Goal: Task Accomplishment & Management: Use online tool/utility

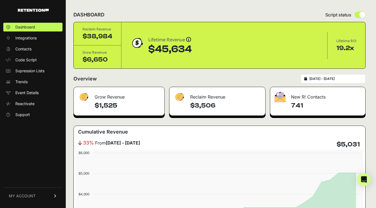
click at [15, 195] on span "MY ACCOUNT" at bounding box center [22, 196] width 27 height 5
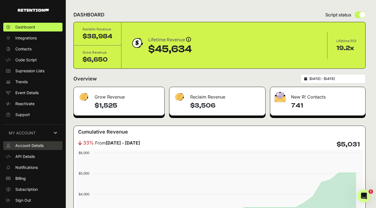
click at [41, 146] on span "Account Details" at bounding box center [29, 145] width 28 height 5
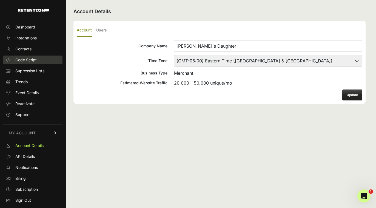
click at [23, 61] on span "Code Script" at bounding box center [25, 59] width 21 height 5
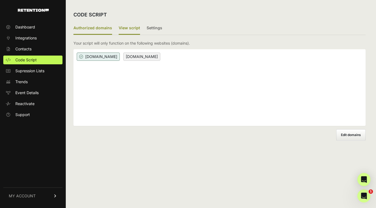
click at [128, 26] on label "View script" at bounding box center [129, 28] width 21 height 13
click at [0, 0] on input "View script" at bounding box center [0, 0] width 0 height 0
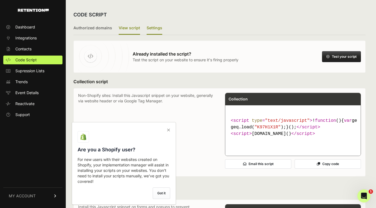
click at [150, 29] on label "Settings" at bounding box center [155, 28] width 16 height 13
click at [0, 0] on input "Settings" at bounding box center [0, 0] width 0 height 0
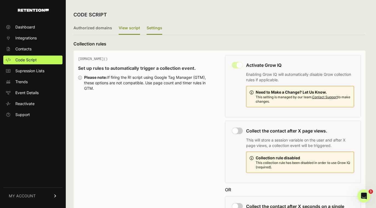
click at [129, 27] on label "View script" at bounding box center [129, 28] width 21 height 13
click at [0, 0] on input "View script" at bounding box center [0, 0] width 0 height 0
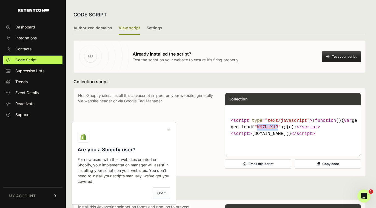
drag, startPoint x: 278, startPoint y: 134, endPoint x: 258, endPoint y: 134, distance: 19.7
click at [258, 130] on span ""K97H1X1R"" at bounding box center [267, 127] width 26 height 5
copy span "K97H1X1R"
click at [202, 112] on p "Non-Shopify sites: Install this Javascript snippet on your website, generally v…" at bounding box center [146, 132] width 136 height 79
